Goal: Task Accomplishment & Management: Manage account settings

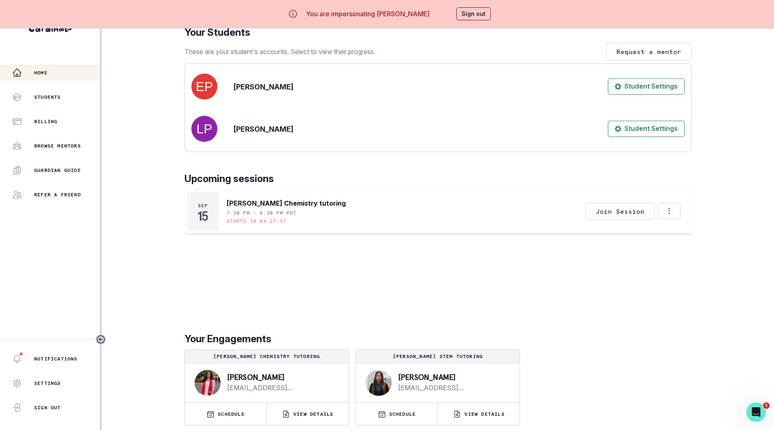
scroll to position [147, 0]
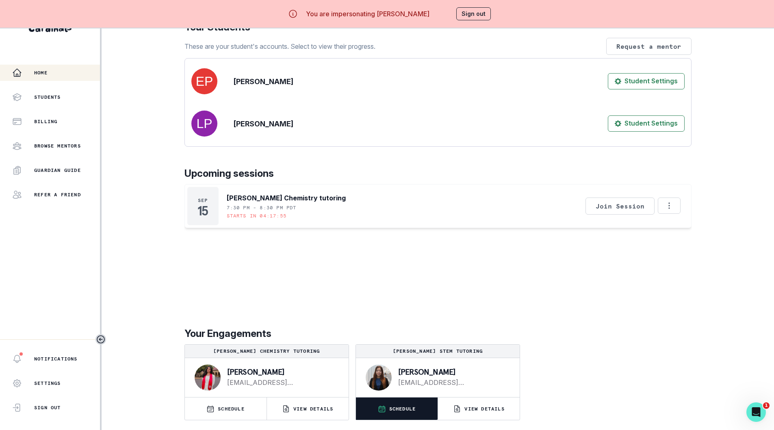
click at [396, 407] on p "SCHEDULE" at bounding box center [402, 408] width 27 height 7
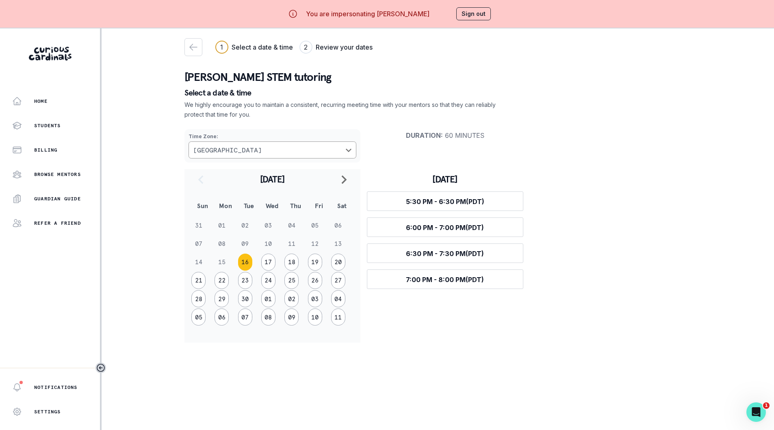
click at [481, 14] on button "Sign out" at bounding box center [473, 13] width 35 height 13
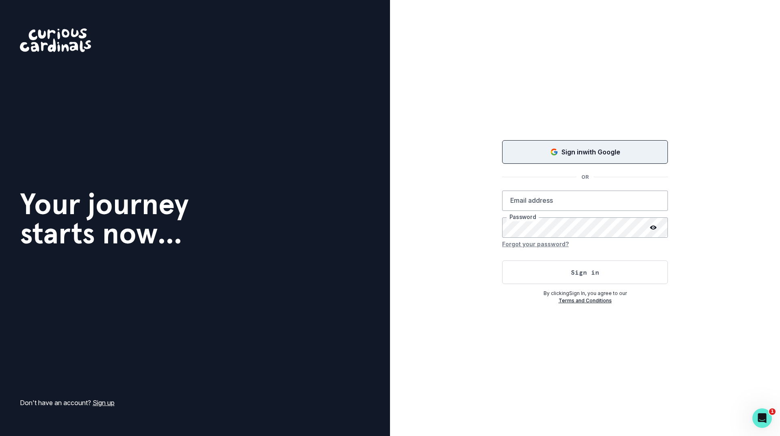
click at [575, 151] on p "Sign in with Google" at bounding box center [590, 152] width 59 height 10
